Goal: Task Accomplishment & Management: Manage account settings

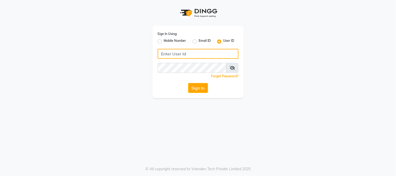
click at [210, 53] on input "Username" at bounding box center [198, 54] width 81 height 10
type input "salonyou"
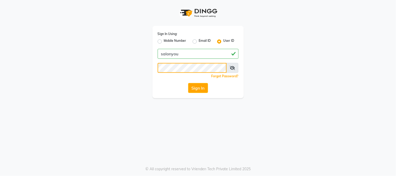
click at [188, 83] on button "Sign In" at bounding box center [198, 88] width 20 height 10
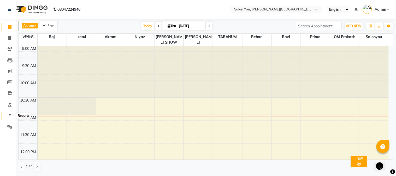
click at [9, 115] on icon at bounding box center [10, 116] width 4 height 4
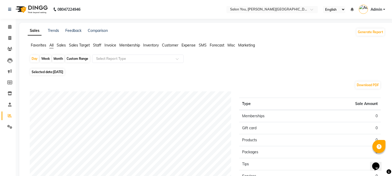
click at [95, 46] on span "Staff" at bounding box center [97, 45] width 8 height 5
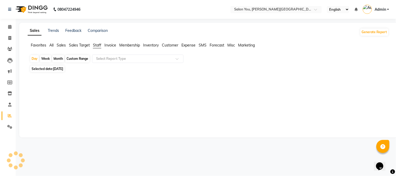
click at [81, 60] on div "Custom Range" at bounding box center [77, 58] width 24 height 7
select select "9"
select select "2025"
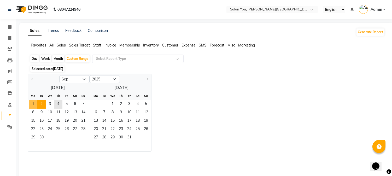
drag, startPoint x: 35, startPoint y: 104, endPoint x: 38, endPoint y: 102, distance: 3.7
click at [36, 103] on span "1" at bounding box center [33, 104] width 8 height 8
click at [51, 102] on span "3" at bounding box center [50, 104] width 8 height 8
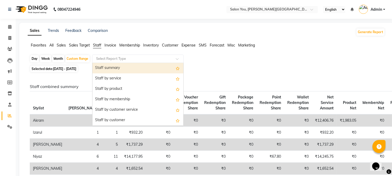
click at [102, 58] on input "text" at bounding box center [132, 58] width 75 height 5
click at [104, 68] on div "Staff summary" at bounding box center [137, 68] width 91 height 10
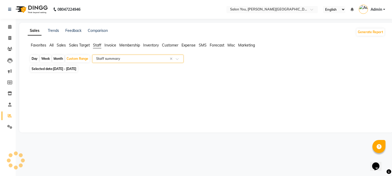
select select "filtered_report"
select select "csv"
click at [52, 46] on span "All" at bounding box center [51, 45] width 4 height 5
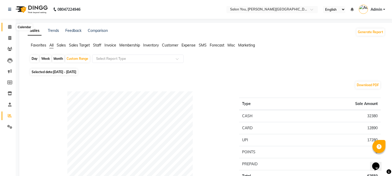
click at [10, 29] on span at bounding box center [9, 27] width 9 height 6
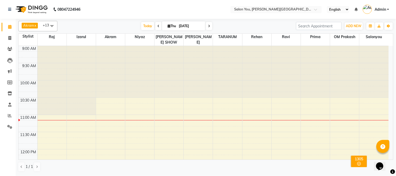
click at [208, 27] on icon at bounding box center [209, 26] width 2 height 3
type input "[DATE]"
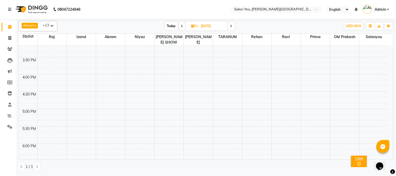
scroll to position [214, 0]
click at [131, 140] on div "9:00 AM 9:30 AM 10:00 AM 10:30 AM 11:00 AM 11:30 AM 12:00 PM 12:30 PM 1:00 PM 1…" at bounding box center [204, 56] width 370 height 448
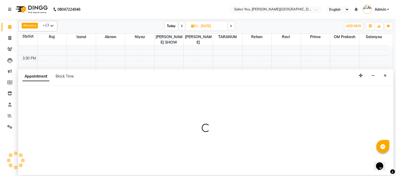
select select "83062"
select select "tentative"
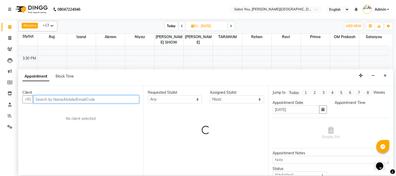
select select "1080"
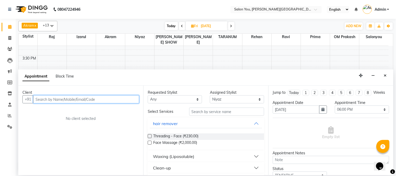
click at [80, 102] on input "text" at bounding box center [86, 99] width 106 height 8
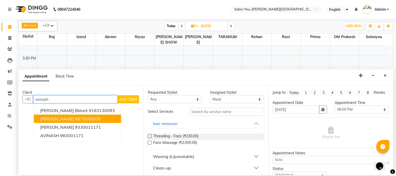
drag, startPoint x: 67, startPoint y: 118, endPoint x: 74, endPoint y: 121, distance: 7.3
click at [71, 119] on span "[PERSON_NAME]" at bounding box center [57, 118] width 34 height 5
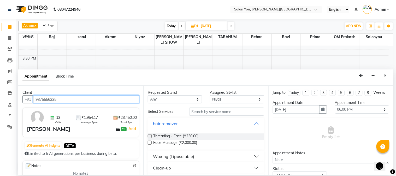
type input "9875556335"
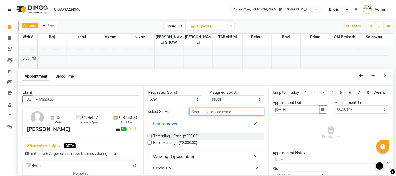
click at [240, 111] on input "text" at bounding box center [226, 112] width 75 height 8
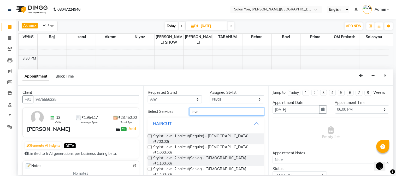
type input "leve"
click at [150, 156] on label at bounding box center [150, 158] width 4 height 4
click at [150, 157] on input "checkbox" at bounding box center [149, 158] width 3 height 3
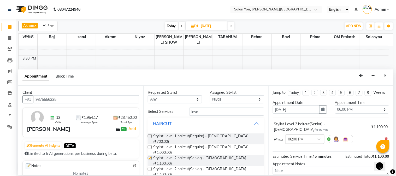
checkbox input "false"
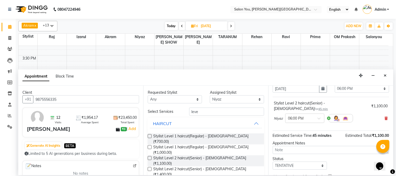
scroll to position [48, 0]
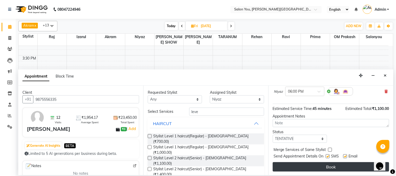
click at [296, 168] on button "Book" at bounding box center [331, 166] width 116 height 9
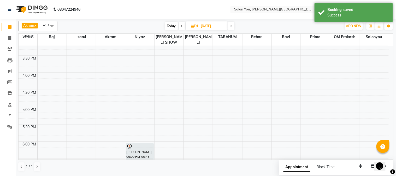
click at [173, 24] on span "Today" at bounding box center [171, 26] width 13 height 8
type input "[DATE]"
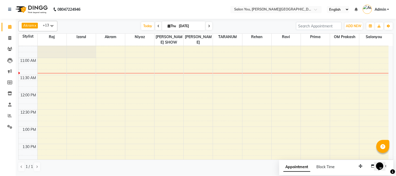
scroll to position [0, 0]
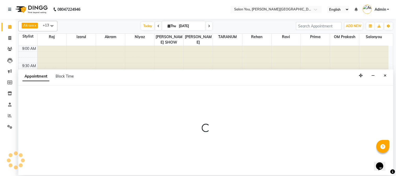
select select "84393"
select select "660"
select select "tentative"
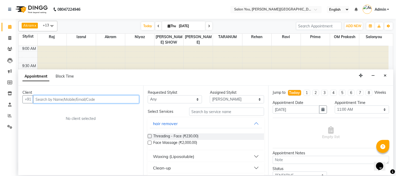
drag, startPoint x: 90, startPoint y: 101, endPoint x: 96, endPoint y: 92, distance: 11.5
click at [90, 101] on input "text" at bounding box center [86, 99] width 106 height 8
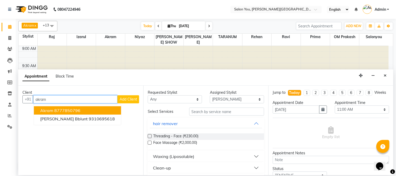
click at [82, 110] on button "akram 8777850796" at bounding box center [77, 110] width 87 height 8
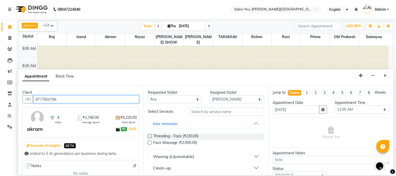
type input "8777850796"
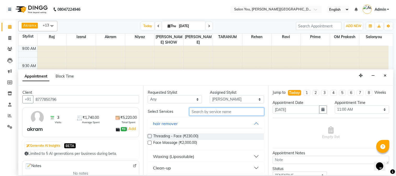
click at [210, 110] on input "text" at bounding box center [226, 112] width 75 height 8
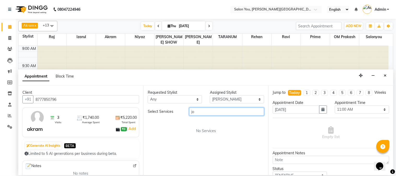
type input "j"
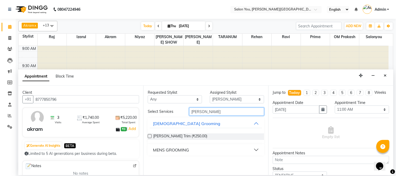
type input "[PERSON_NAME]"
click at [256, 148] on button "MENS GROOMING" at bounding box center [206, 149] width 112 height 9
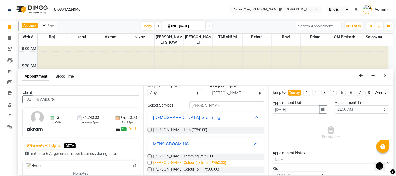
scroll to position [12, 0]
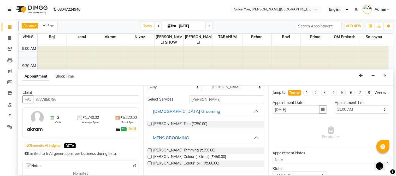
click at [150, 150] on label at bounding box center [150, 150] width 4 height 4
click at [150, 150] on input "checkbox" at bounding box center [149, 150] width 3 height 3
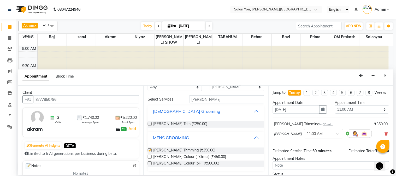
checkbox input "false"
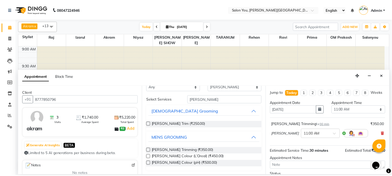
scroll to position [48, 0]
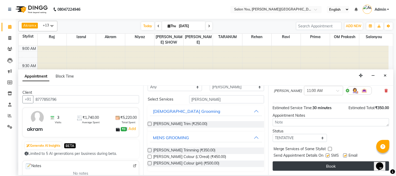
click at [323, 163] on button "Book" at bounding box center [331, 165] width 116 height 9
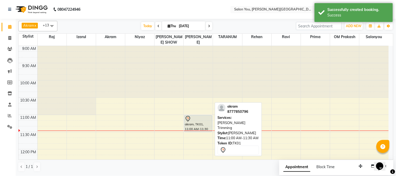
click at [198, 120] on div "akram, TK01, 11:00 AM-11:30 AM, [PERSON_NAME] Trimming" at bounding box center [198, 123] width 27 height 16
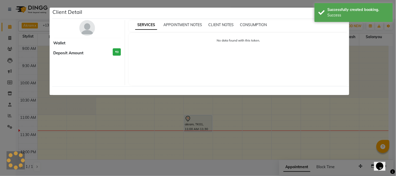
select select "7"
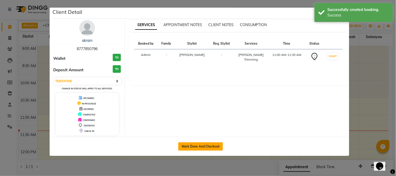
click at [204, 150] on button "Mark Done And Checkout" at bounding box center [200, 146] width 45 height 8
select select "service"
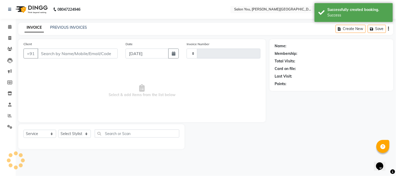
type input "1689"
select select "5231"
type input "8777850796"
select select "84393"
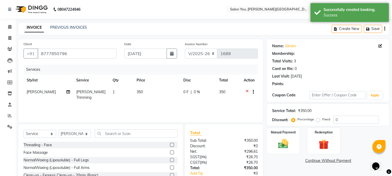
select select "1: Object"
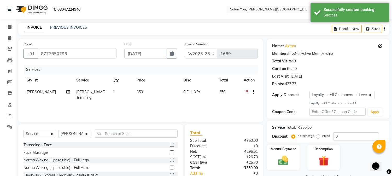
scroll to position [33, 0]
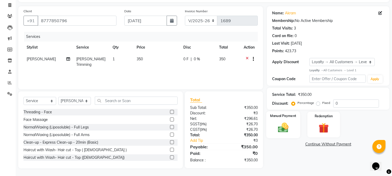
click at [293, 119] on div "Manual Payment" at bounding box center [283, 124] width 34 height 27
click at [335, 143] on span "CASH" at bounding box center [333, 145] width 11 height 6
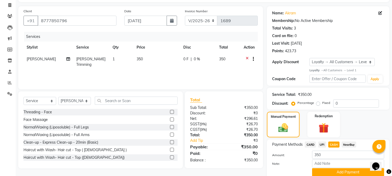
scroll to position [54, 0]
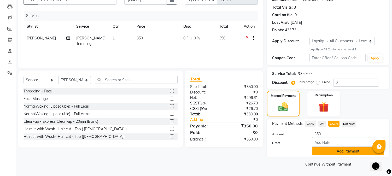
click at [334, 151] on button "Add Payment" at bounding box center [348, 151] width 72 height 8
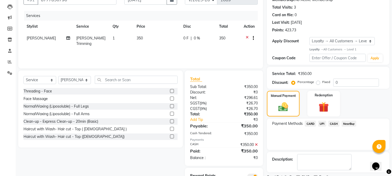
scroll to position [77, 0]
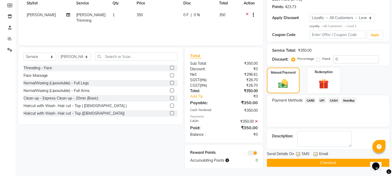
click at [310, 161] on button "Checkout" at bounding box center [328, 163] width 122 height 8
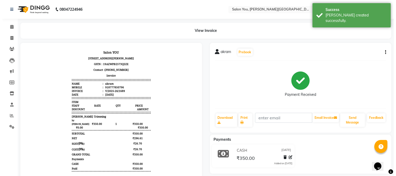
scroll to position [4, 0]
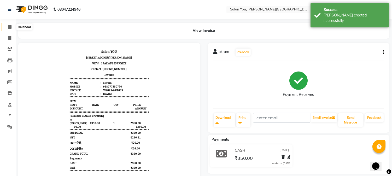
click at [9, 27] on icon at bounding box center [9, 27] width 3 height 4
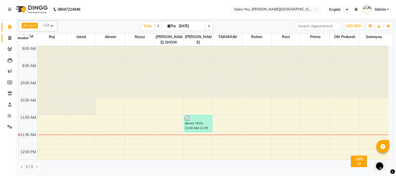
click at [10, 39] on icon at bounding box center [9, 38] width 3 height 4
select select "service"
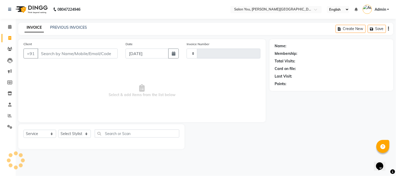
type input "1690"
select select "5231"
click at [61, 56] on input "Client" at bounding box center [78, 54] width 80 height 10
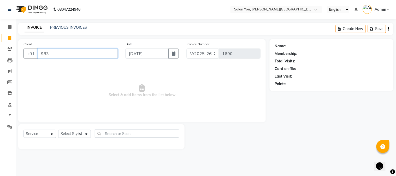
type input "983"
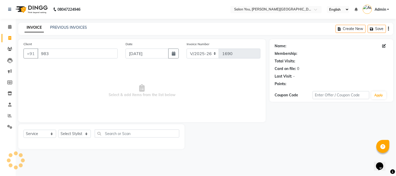
select select "1: Object"
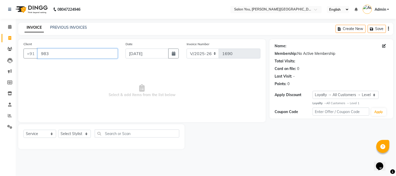
click at [66, 53] on input "983" at bounding box center [78, 54] width 80 height 10
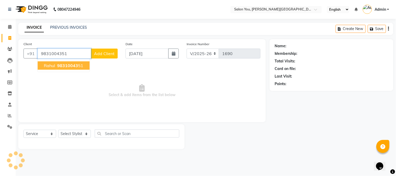
type input "9831004351"
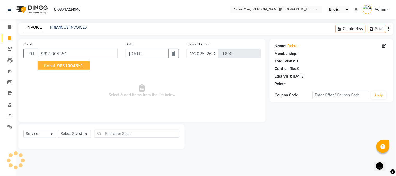
select select "1: Object"
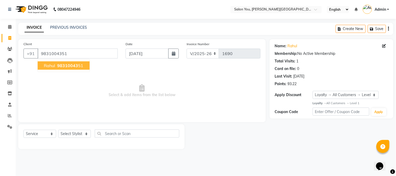
click at [75, 66] on span "98310043" at bounding box center [67, 65] width 21 height 5
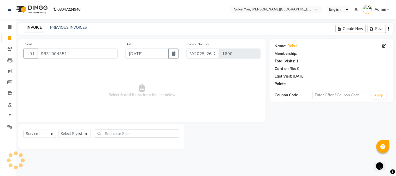
select select "1: Object"
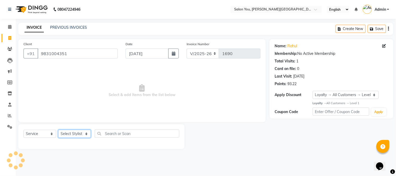
click at [73, 136] on select "Select Stylist Akram Auditor [PERSON_NAME] [PERSON_NAME] [PERSON_NAME] prima [P…" at bounding box center [74, 134] width 33 height 8
select select "83062"
click at [58, 130] on select "Select Stylist Akram Auditor [PERSON_NAME] [PERSON_NAME] [PERSON_NAME] prima [P…" at bounding box center [74, 134] width 33 height 8
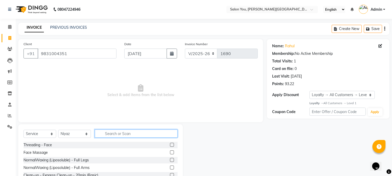
drag, startPoint x: 113, startPoint y: 133, endPoint x: 118, endPoint y: 126, distance: 9.2
click at [113, 132] on input "text" at bounding box center [136, 134] width 83 height 8
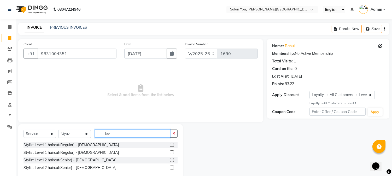
type input "lev"
click at [173, 160] on label at bounding box center [172, 160] width 4 height 4
click at [173, 160] on input "checkbox" at bounding box center [171, 159] width 3 height 3
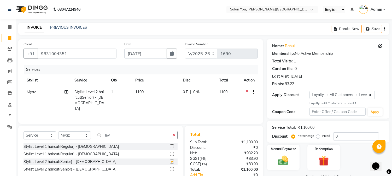
checkbox input "false"
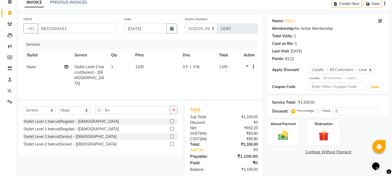
scroll to position [33, 0]
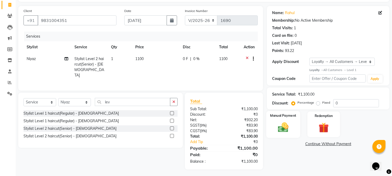
click at [294, 122] on div "Manual Payment" at bounding box center [283, 124] width 34 height 27
click at [334, 144] on span "CASH" at bounding box center [333, 144] width 11 height 6
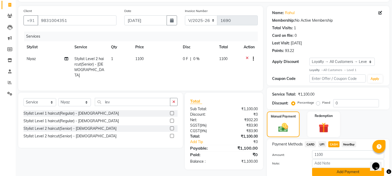
scroll to position [54, 0]
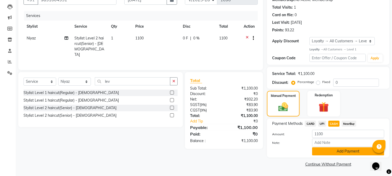
click at [356, 152] on button "Add Payment" at bounding box center [348, 151] width 72 height 8
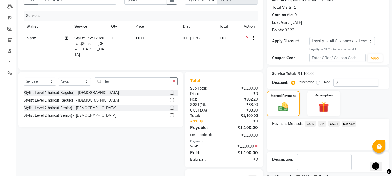
scroll to position [78, 0]
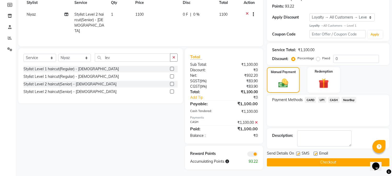
click at [310, 98] on span "CARD" at bounding box center [310, 100] width 11 height 6
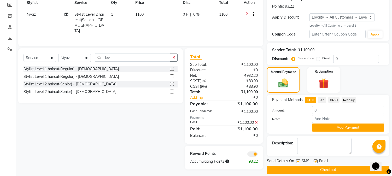
click at [256, 121] on icon at bounding box center [256, 123] width 3 height 4
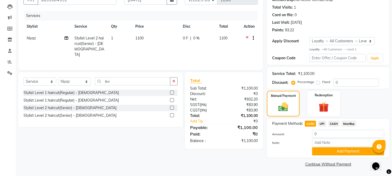
scroll to position [54, 0]
click at [310, 124] on span "CARD" at bounding box center [310, 124] width 11 height 6
type input "1100"
click at [334, 150] on button "Add Payment" at bounding box center [348, 151] width 72 height 8
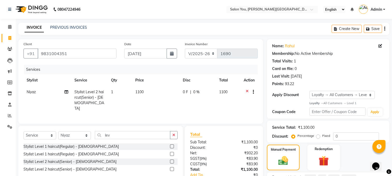
scroll to position [76, 0]
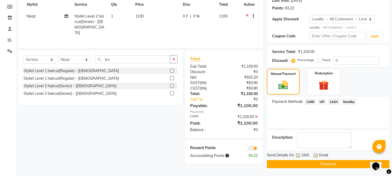
click at [322, 163] on button "Checkout" at bounding box center [328, 164] width 122 height 8
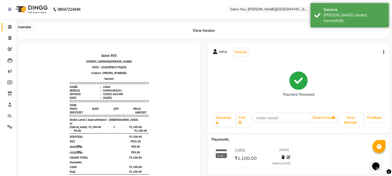
click at [10, 27] on icon at bounding box center [9, 27] width 3 height 4
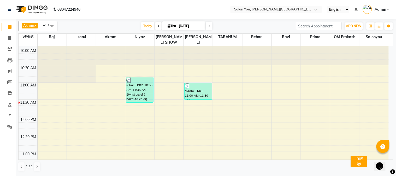
scroll to position [29, 0]
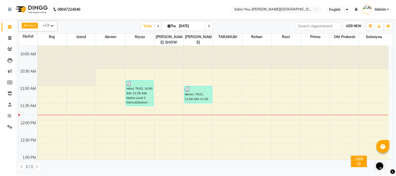
click at [355, 25] on span "ADD NEW" at bounding box center [353, 26] width 15 height 4
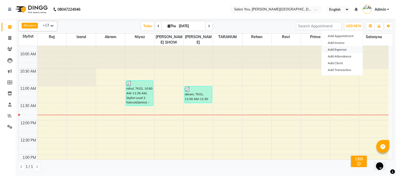
click at [342, 49] on link "Add Expense" at bounding box center [342, 49] width 41 height 7
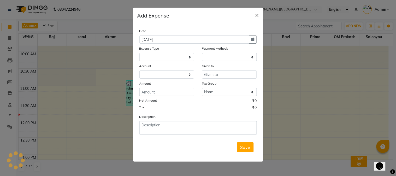
select select "1"
select select "4140"
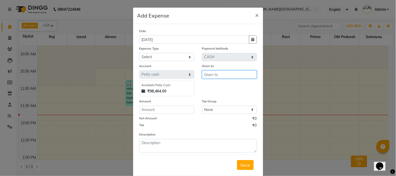
click at [238, 74] on input "text" at bounding box center [229, 74] width 55 height 8
type input "garbage"
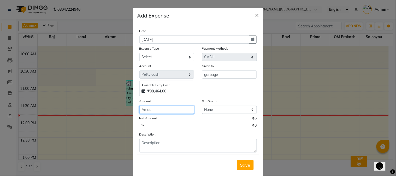
click at [163, 108] on input "number" at bounding box center [166, 110] width 55 height 8
type input "300"
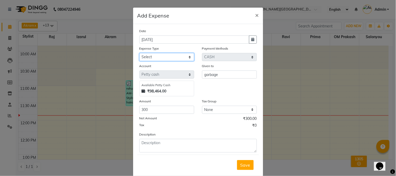
click at [148, 54] on select "Select Advance Salary Car Parking Charges Cash transfer to bank Cash Transfer t…" at bounding box center [166, 57] width 55 height 8
select select "9802"
click at [139, 53] on select "Select Advance Salary Car Parking Charges Cash transfer to bank Cash Transfer t…" at bounding box center [166, 57] width 55 height 8
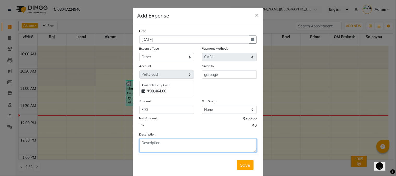
click at [161, 145] on textarea at bounding box center [197, 146] width 117 height 14
type textarea "garbage"
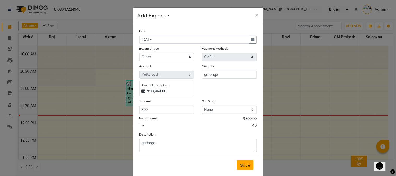
click at [240, 163] on span "Save" at bounding box center [245, 164] width 10 height 5
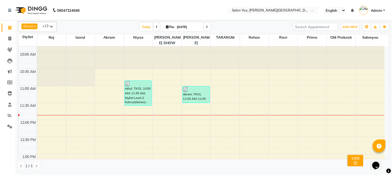
scroll to position [0, 0]
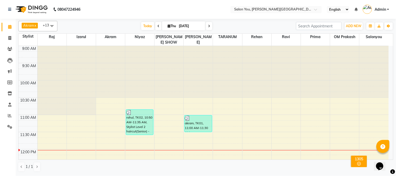
drag, startPoint x: 63, startPoint y: 17, endPoint x: 396, endPoint y: 20, distance: 332.9
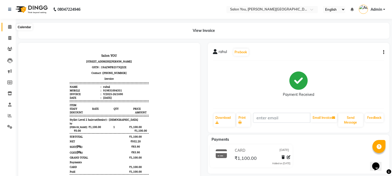
click at [11, 27] on icon at bounding box center [9, 27] width 3 height 4
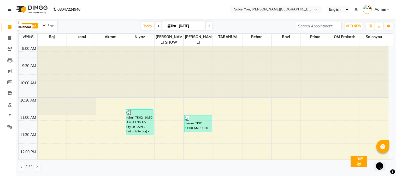
click at [11, 27] on icon at bounding box center [9, 27] width 3 height 4
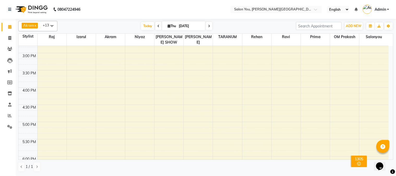
scroll to position [232, 0]
click at [140, 106] on div "9:00 AM 9:30 AM 10:00 AM 10:30 AM 11:00 AM 11:30 AM 12:00 PM 12:30 PM 1:00 PM 1…" at bounding box center [204, 38] width 370 height 448
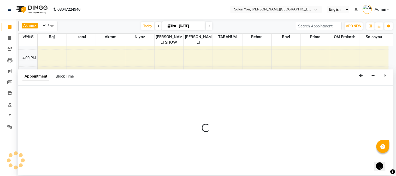
select select "83062"
select select "tentative"
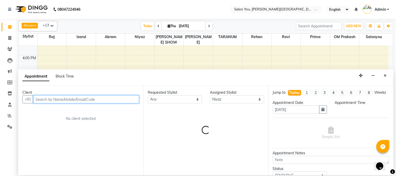
select select "1050"
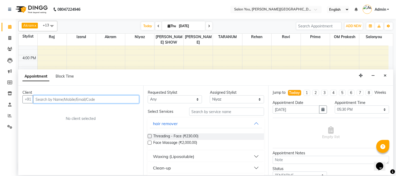
click at [76, 101] on input "text" at bounding box center [86, 99] width 106 height 8
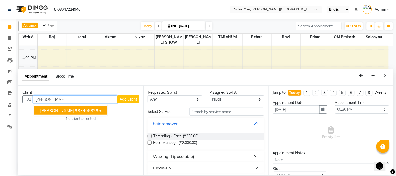
drag, startPoint x: 75, startPoint y: 110, endPoint x: 84, endPoint y: 109, distance: 9.8
click at [77, 110] on ngb-highlight "9874068295" at bounding box center [88, 110] width 26 height 5
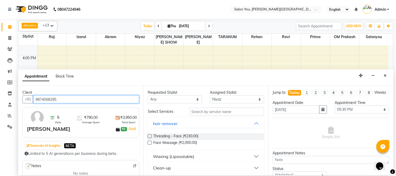
type input "9874068295"
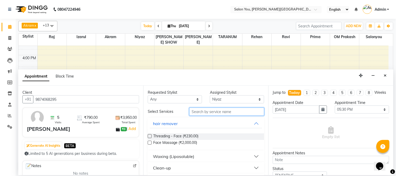
click at [237, 113] on input "text" at bounding box center [226, 112] width 75 height 8
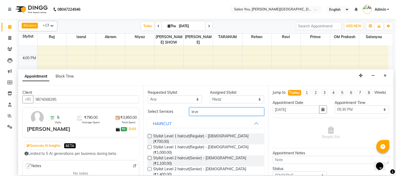
type input "leve"
click at [149, 156] on label at bounding box center [150, 158] width 4 height 4
click at [149, 157] on input "checkbox" at bounding box center [149, 158] width 3 height 3
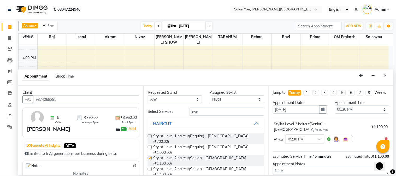
checkbox input "false"
click at [220, 111] on input "leve" at bounding box center [226, 112] width 75 height 8
click at [223, 98] on select "Select [PERSON_NAME] [PERSON_NAME] [PERSON_NAME] prima [PERSON_NAME] [PERSON_NA…" at bounding box center [237, 99] width 54 height 8
select select "84393"
click at [210, 95] on select "Select [PERSON_NAME] [PERSON_NAME] [PERSON_NAME] prima [PERSON_NAME] [PERSON_NA…" at bounding box center [237, 99] width 54 height 8
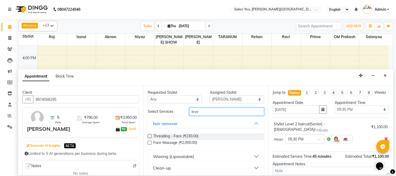
click at [209, 115] on input "leve" at bounding box center [226, 112] width 75 height 8
type input "l"
type input "v"
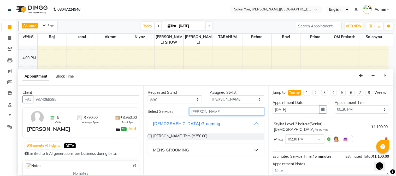
type input "[PERSON_NAME]"
click at [239, 152] on button "MENS GROOMING" at bounding box center [206, 149] width 112 height 9
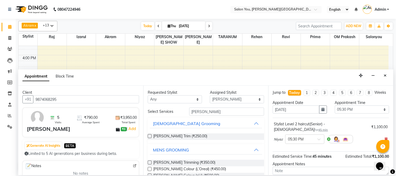
click at [150, 161] on label at bounding box center [150, 163] width 4 height 4
click at [150, 161] on input "checkbox" at bounding box center [149, 162] width 3 height 3
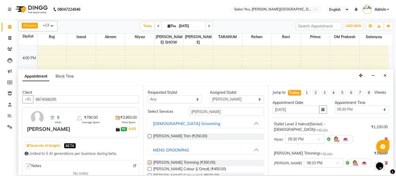
checkbox input "false"
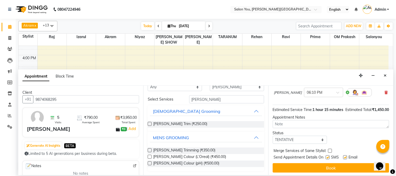
scroll to position [77, 0]
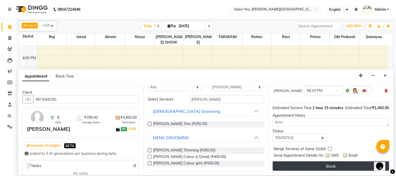
click at [290, 164] on button "Book" at bounding box center [331, 165] width 116 height 9
